Goal: Task Accomplishment & Management: Manage account settings

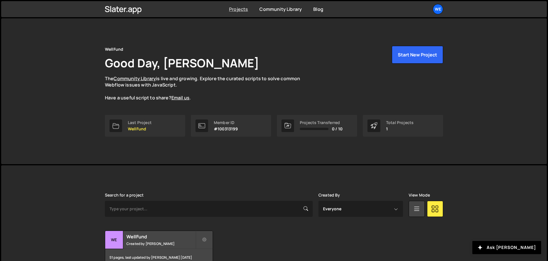
click at [240, 9] on link "Projects" at bounding box center [238, 9] width 19 height 6
click at [142, 128] on p "WellFund" at bounding box center [140, 129] width 24 height 5
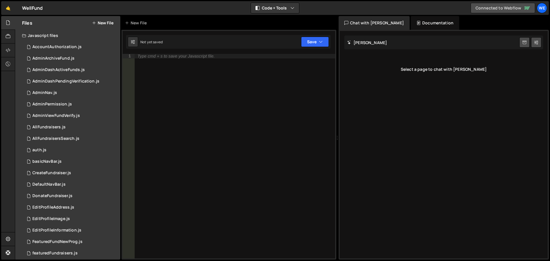
click at [497, 8] on link "Connected to Webflow" at bounding box center [503, 8] width 64 height 10
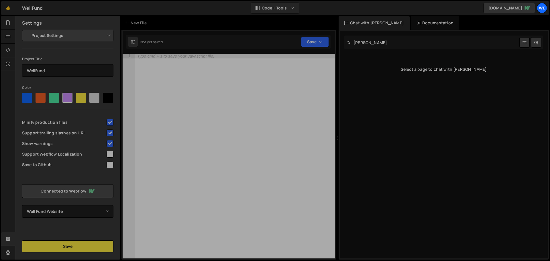
select select "671bfa113aed2e71c7a50718"
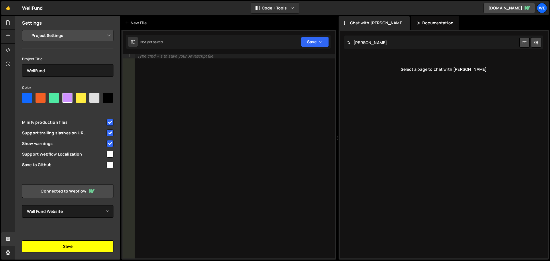
click at [72, 246] on button "Save" at bounding box center [67, 246] width 91 height 12
click at [543, 8] on div "We" at bounding box center [542, 8] width 10 height 10
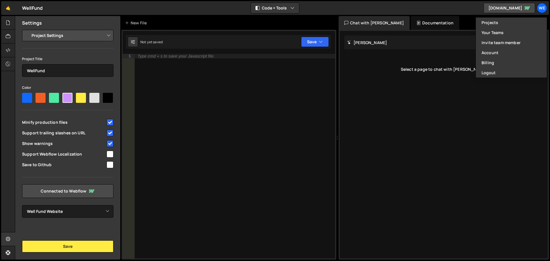
click at [325, 5] on div "🤙 WellFund ⚠️ Code is being edited in another browser Code + Tools Code Only Co…" at bounding box center [275, 8] width 548 height 14
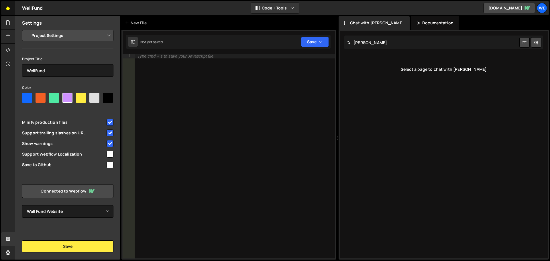
click at [10, 7] on link "🤙" at bounding box center [8, 8] width 14 height 14
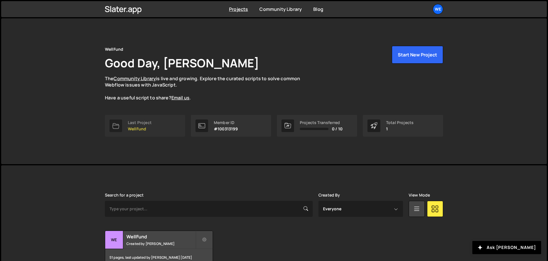
click at [143, 127] on p "WellFund" at bounding box center [140, 129] width 24 height 5
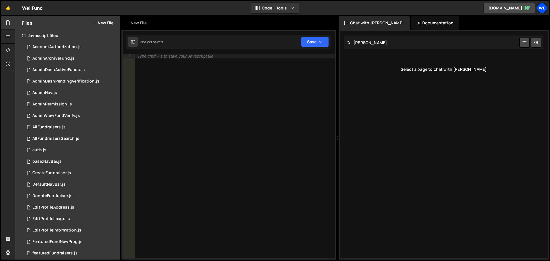
click at [545, 8] on div "We" at bounding box center [542, 8] width 10 height 10
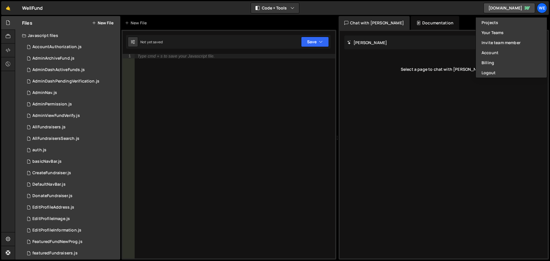
click at [384, 6] on div "🤙 WellFund ⚠️ Code is being edited in another browser Code + Tools Code Only Co…" at bounding box center [275, 8] width 548 height 14
